Goal: Find specific page/section: Find specific page/section

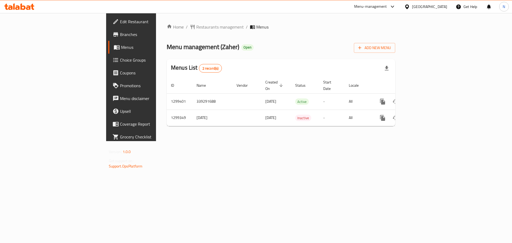
click at [410, 7] on icon at bounding box center [407, 7] width 6 height 6
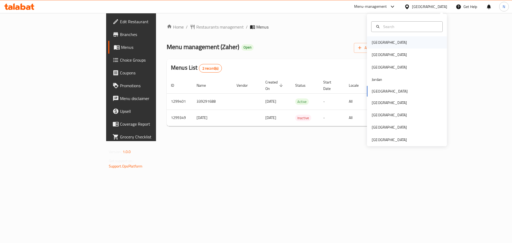
click at [375, 38] on div "[GEOGRAPHIC_DATA]" at bounding box center [389, 42] width 44 height 12
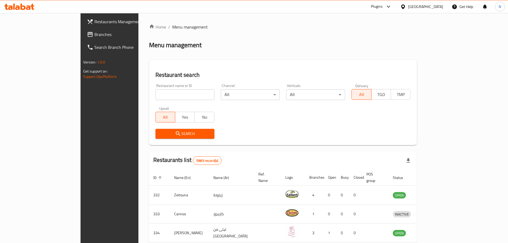
click at [94, 38] on span "Branches" at bounding box center [127, 34] width 67 height 6
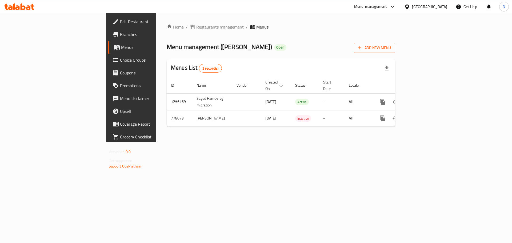
click at [410, 9] on icon at bounding box center [407, 7] width 6 height 6
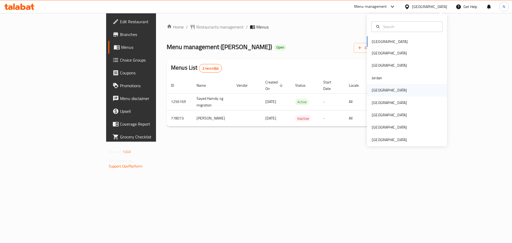
click at [372, 90] on div "[GEOGRAPHIC_DATA]" at bounding box center [389, 90] width 35 height 6
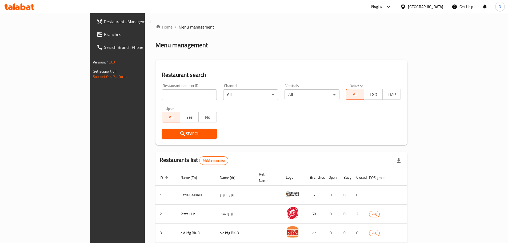
click at [104, 36] on span "Branches" at bounding box center [137, 34] width 67 height 6
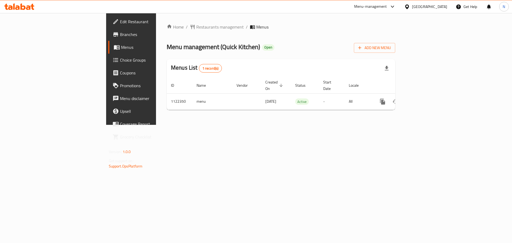
click at [412, 6] on div at bounding box center [408, 7] width 8 height 6
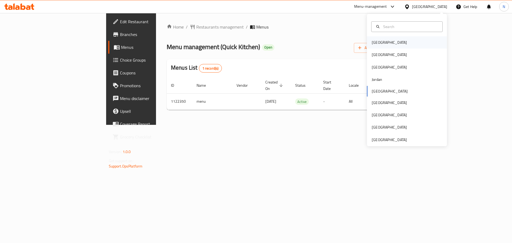
click at [378, 42] on div "Bahrain" at bounding box center [389, 42] width 35 height 6
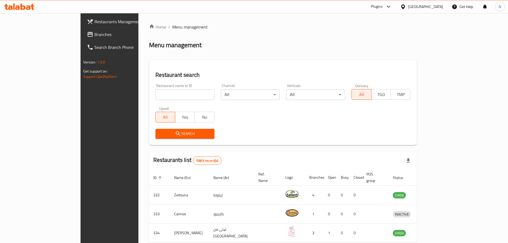
click at [13, 34] on div at bounding box center [254, 121] width 508 height 243
click at [87, 34] on span at bounding box center [90, 34] width 7 height 6
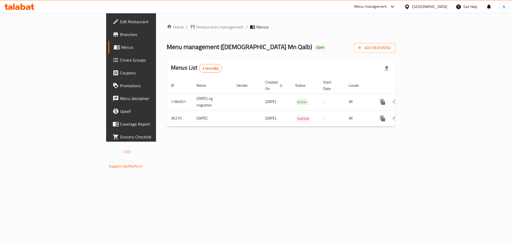
click at [439, 8] on div "[GEOGRAPHIC_DATA]" at bounding box center [429, 7] width 35 height 6
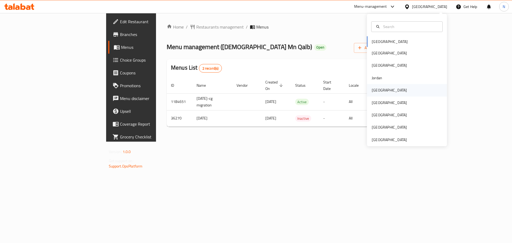
click at [372, 88] on div "[GEOGRAPHIC_DATA]" at bounding box center [389, 90] width 35 height 6
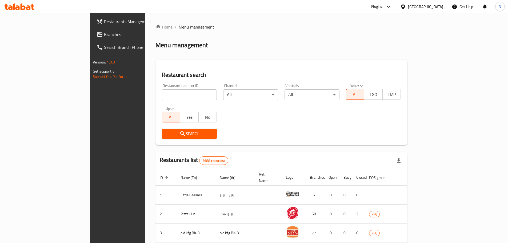
click at [97, 33] on icon at bounding box center [99, 34] width 5 height 5
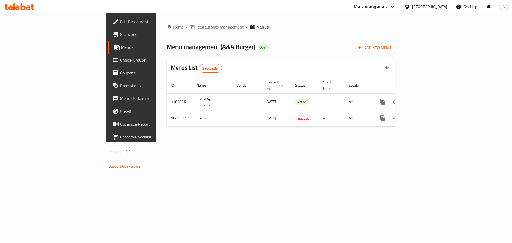
click at [437, 9] on div "Kuwait" at bounding box center [429, 7] width 35 height 6
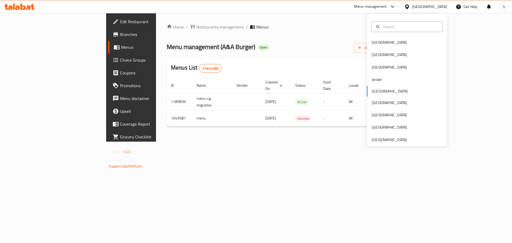
click at [392, 144] on div "Bahrain Egypt Iraq Jordan Kuwait Oman Qatar Saudi Arabia United Arab Emirates" at bounding box center [407, 80] width 80 height 132
click at [392, 140] on div "[GEOGRAPHIC_DATA]" at bounding box center [389, 140] width 35 height 6
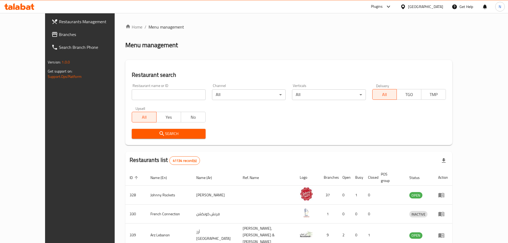
click at [59, 36] on span "Branches" at bounding box center [92, 34] width 67 height 6
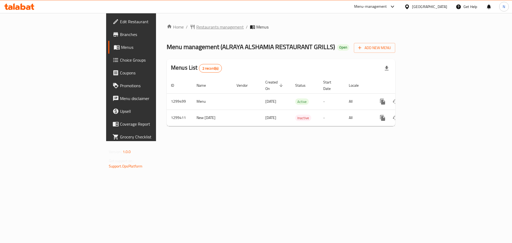
click at [196, 25] on span "Restaurants management" at bounding box center [219, 27] width 47 height 6
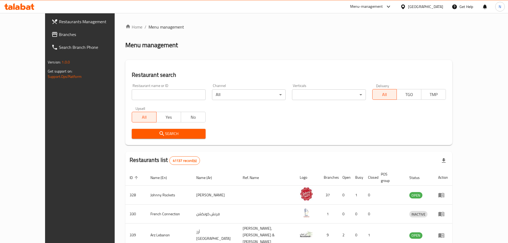
click at [24, 38] on div at bounding box center [254, 121] width 508 height 243
click at [59, 38] on span "Branches" at bounding box center [92, 34] width 67 height 6
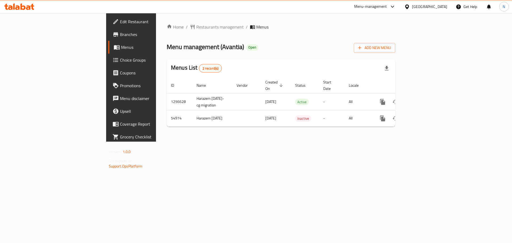
click at [429, 7] on div "Oman" at bounding box center [425, 6] width 51 height 13
click at [438, 10] on div "Oman" at bounding box center [425, 6] width 51 height 13
click at [440, 4] on div "[GEOGRAPHIC_DATA]" at bounding box center [429, 7] width 35 height 6
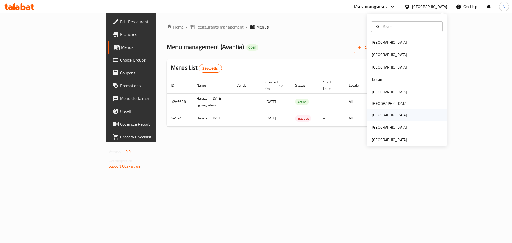
click at [377, 115] on div "[GEOGRAPHIC_DATA]" at bounding box center [389, 115] width 44 height 12
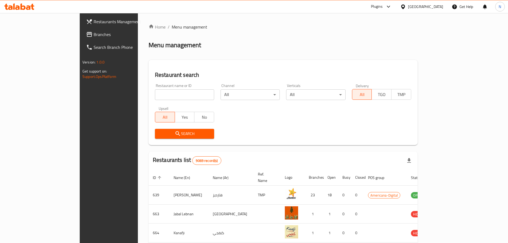
click at [94, 37] on span "Branches" at bounding box center [127, 34] width 67 height 6
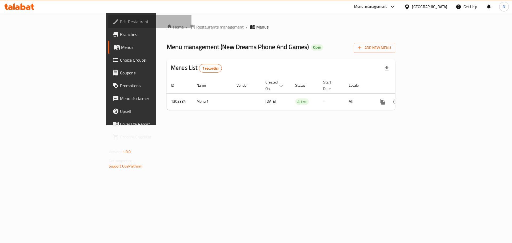
click at [120, 22] on span "Edit Restaurant" at bounding box center [153, 21] width 67 height 6
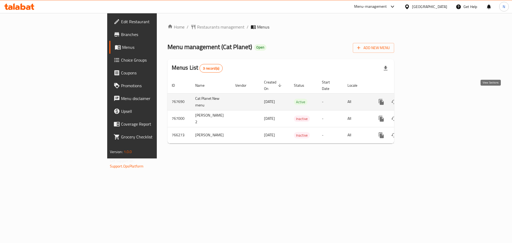
click at [423, 99] on icon "enhanced table" at bounding box center [419, 102] width 6 height 6
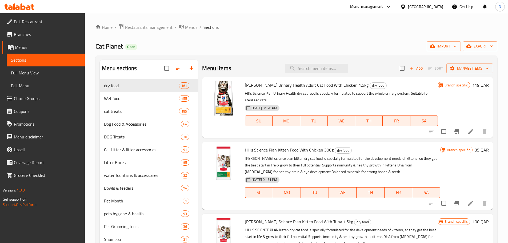
click at [33, 24] on span "Edit Restaurant" at bounding box center [47, 21] width 67 height 6
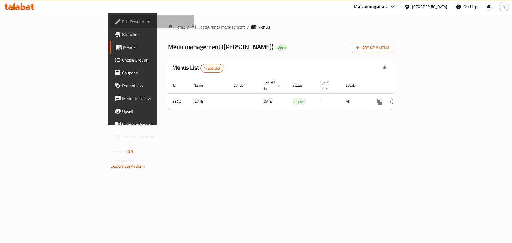
click at [122, 20] on span "Edit Restaurant" at bounding box center [155, 21] width 67 height 6
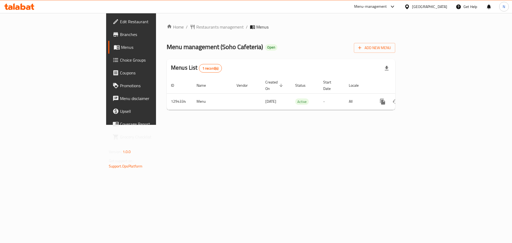
click at [428, 9] on div "[GEOGRAPHIC_DATA]" at bounding box center [429, 7] width 35 height 6
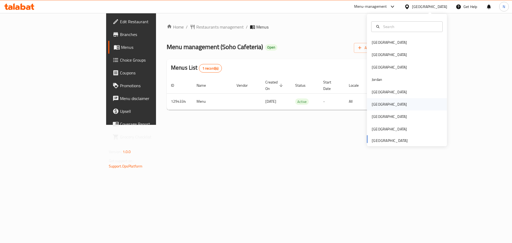
click at [384, 104] on div "[GEOGRAPHIC_DATA]" at bounding box center [407, 104] width 80 height 12
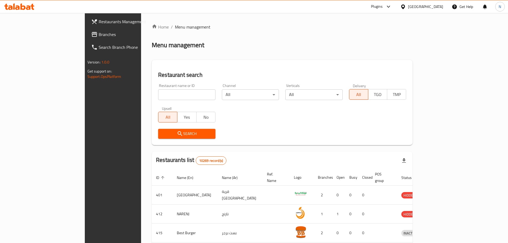
click at [99, 37] on span "Branches" at bounding box center [132, 34] width 67 height 6
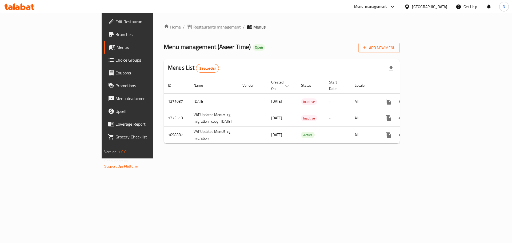
click at [438, 8] on div "[GEOGRAPHIC_DATA]" at bounding box center [429, 7] width 35 height 6
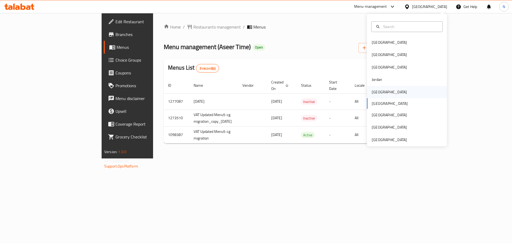
click at [379, 88] on div "[GEOGRAPHIC_DATA]" at bounding box center [389, 92] width 44 height 12
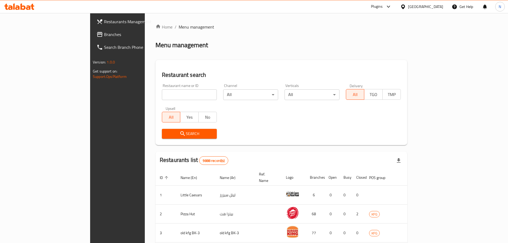
click at [104, 37] on span "Branches" at bounding box center [137, 34] width 67 height 6
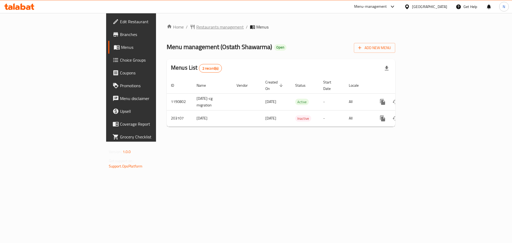
click at [196, 25] on span "Restaurants management" at bounding box center [219, 27] width 47 height 6
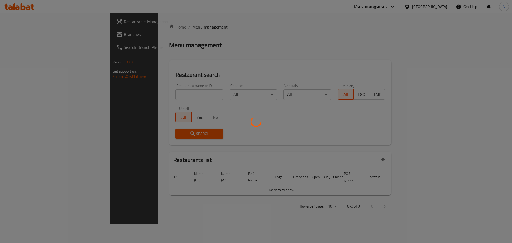
click at [10, 35] on div at bounding box center [256, 121] width 512 height 243
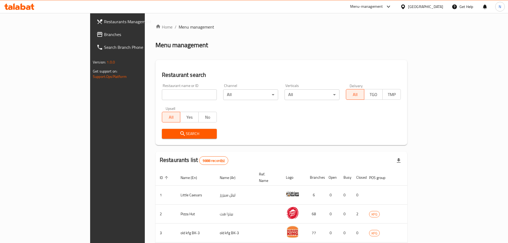
click at [104, 34] on span "Branches" at bounding box center [137, 34] width 67 height 6
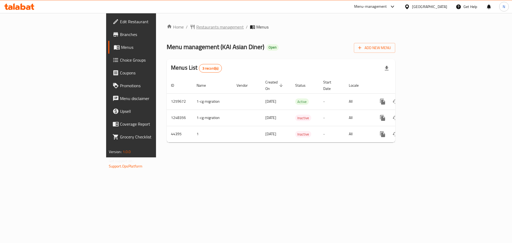
click at [196, 28] on span "Restaurants management" at bounding box center [219, 27] width 47 height 6
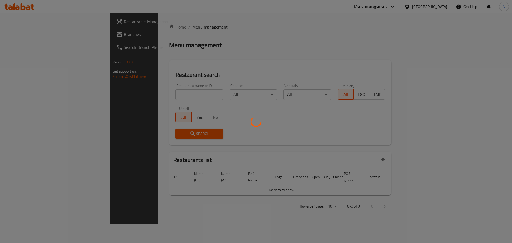
click at [36, 38] on div at bounding box center [256, 121] width 512 height 243
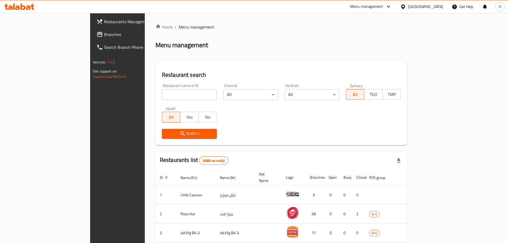
click at [104, 35] on span "Branches" at bounding box center [137, 34] width 67 height 6
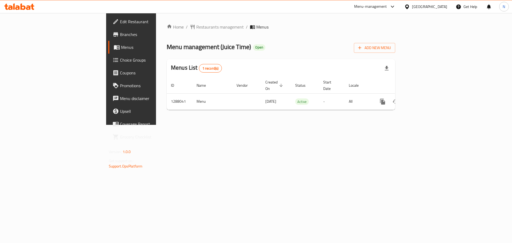
click at [156, 22] on div "Home / Restaurants management / Menus Menu management ( Juice Time ) Open Add N…" at bounding box center [281, 69] width 250 height 112
click at [196, 27] on span "Restaurants management" at bounding box center [219, 27] width 47 height 6
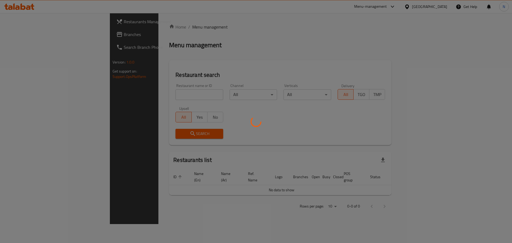
click at [17, 36] on div at bounding box center [256, 121] width 512 height 243
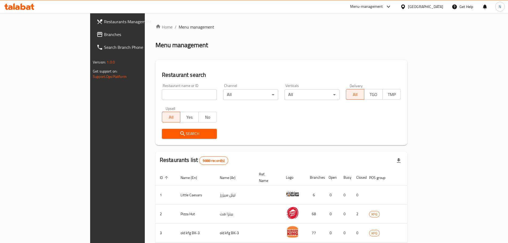
click at [104, 36] on span "Branches" at bounding box center [137, 34] width 67 height 6
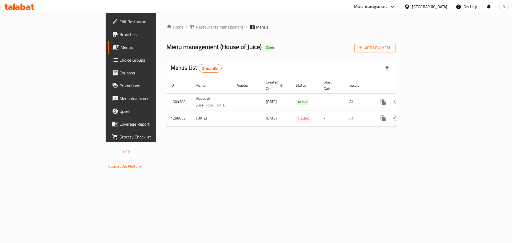
click at [119, 21] on span "Edit Restaurant" at bounding box center [152, 21] width 67 height 6
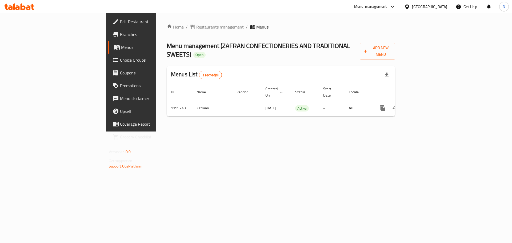
click at [120, 20] on span "Edit Restaurant" at bounding box center [153, 21] width 67 height 6
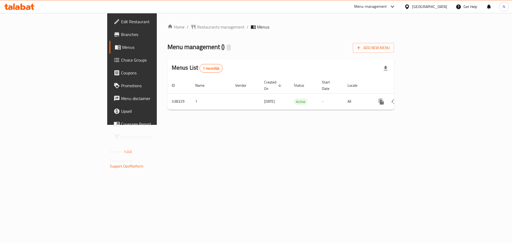
click at [121, 22] on span "Edit Restaurant" at bounding box center [154, 21] width 67 height 6
